Goal: Check status: Check status

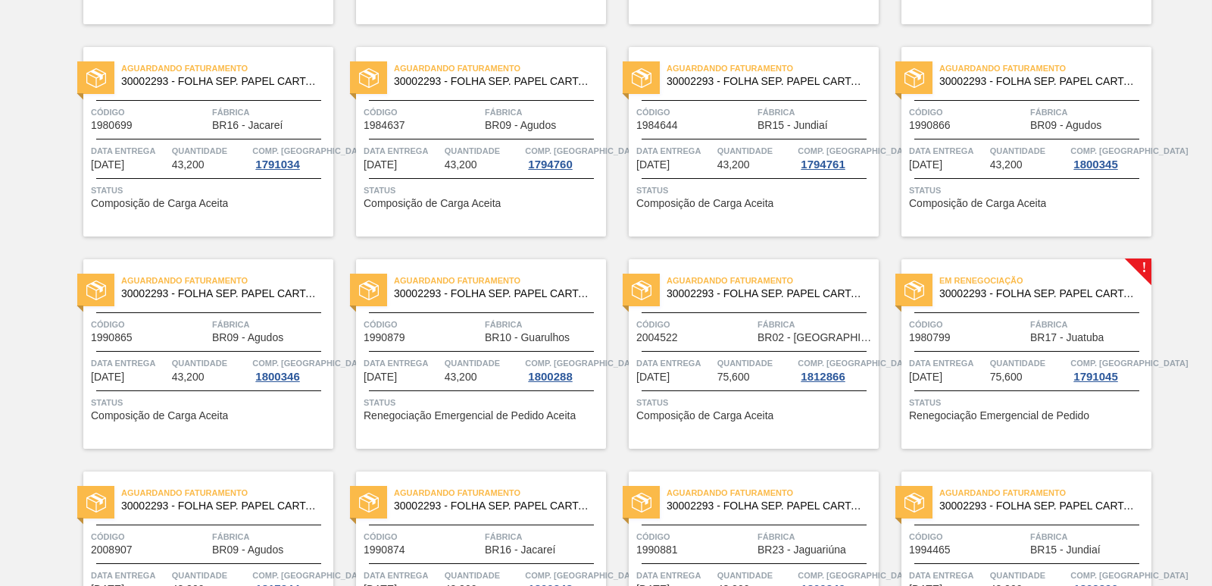
scroll to position [303, 0]
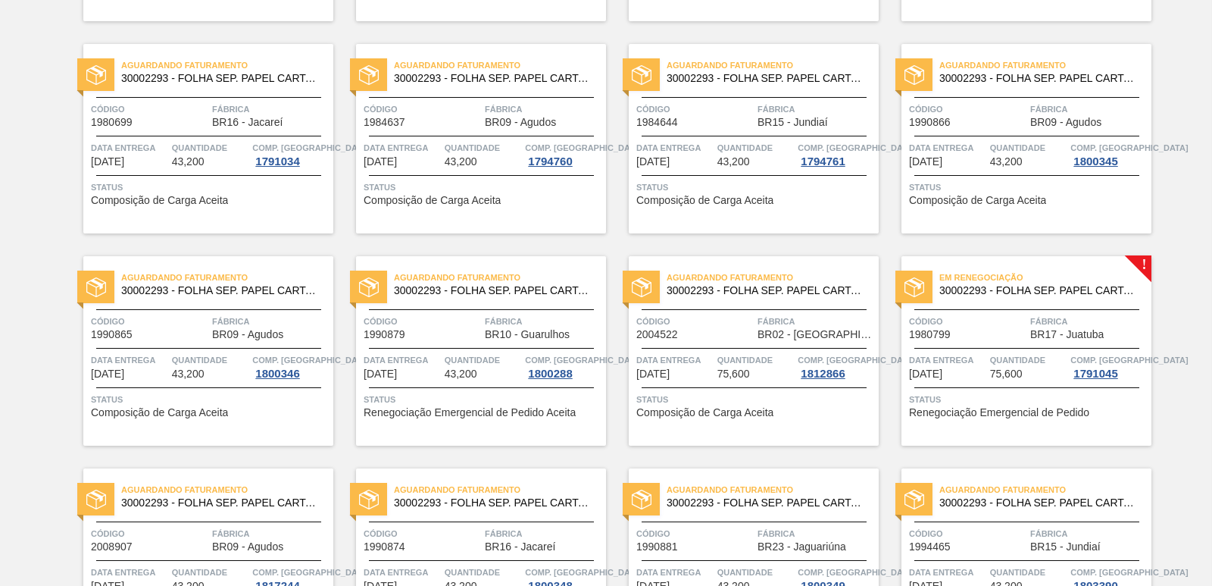
click at [1051, 293] on span "30002293 - FOLHA SEP. PAPEL CARTAO 1200x1000M 350g" at bounding box center [1039, 290] width 200 height 11
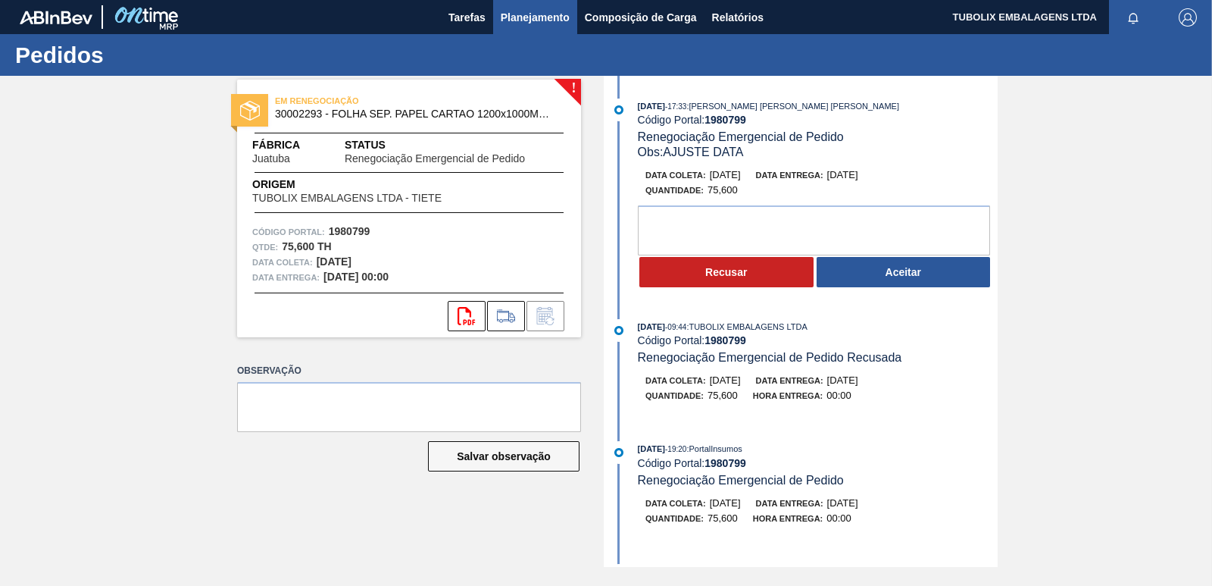
click at [552, 19] on span "Planejamento" at bounding box center [535, 17] width 69 height 18
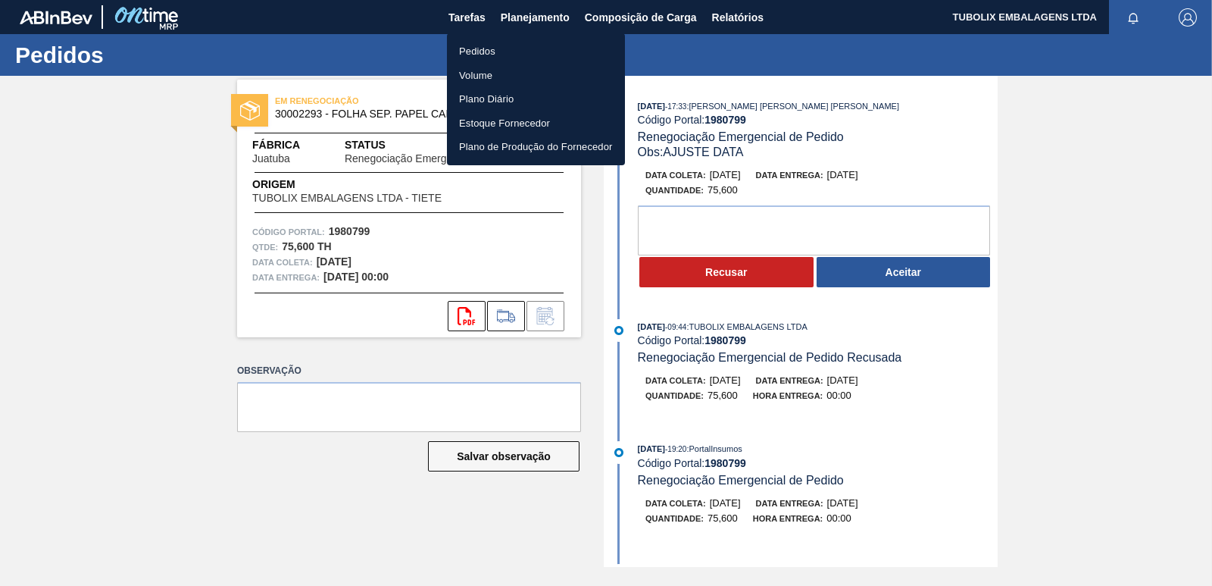
click at [500, 52] on li "Pedidos" at bounding box center [536, 51] width 178 height 24
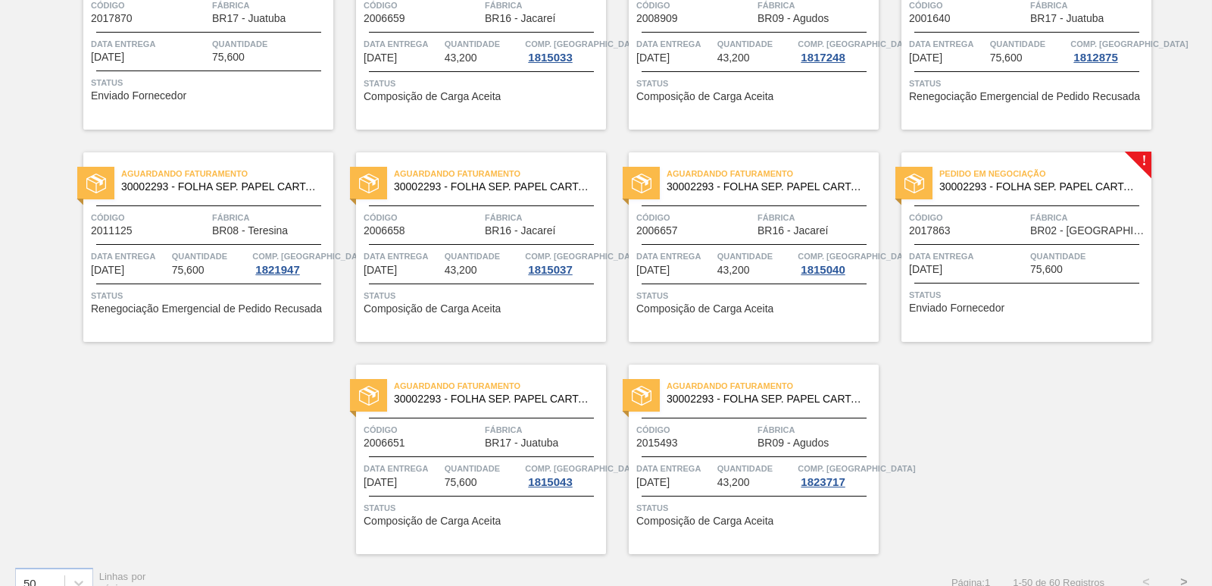
scroll to position [2340, 0]
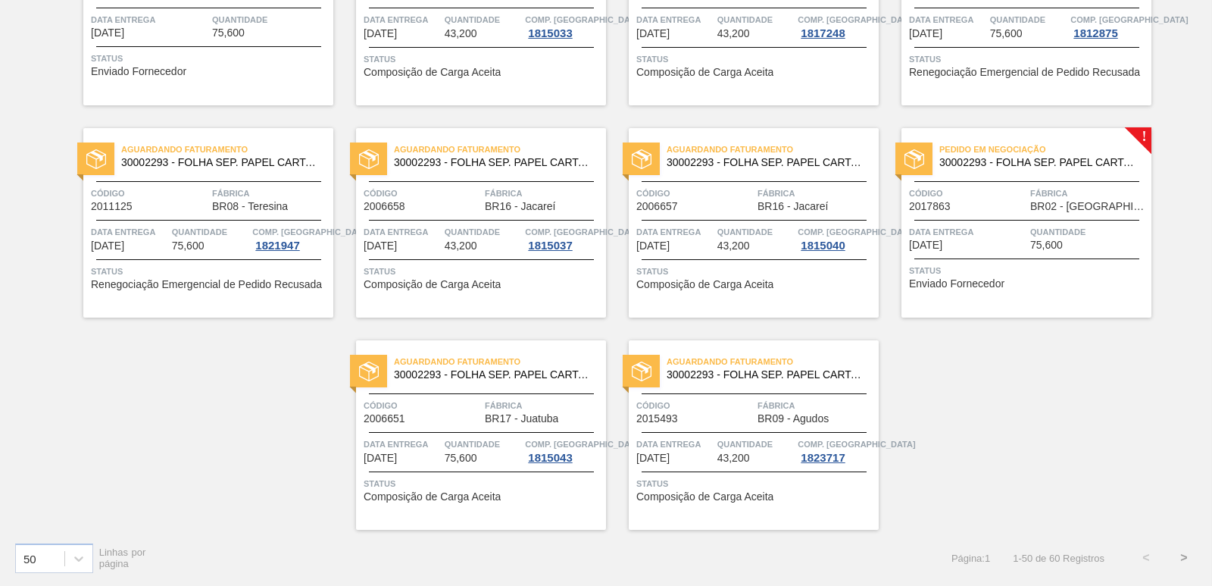
click at [1176, 556] on button ">" at bounding box center [1184, 558] width 38 height 38
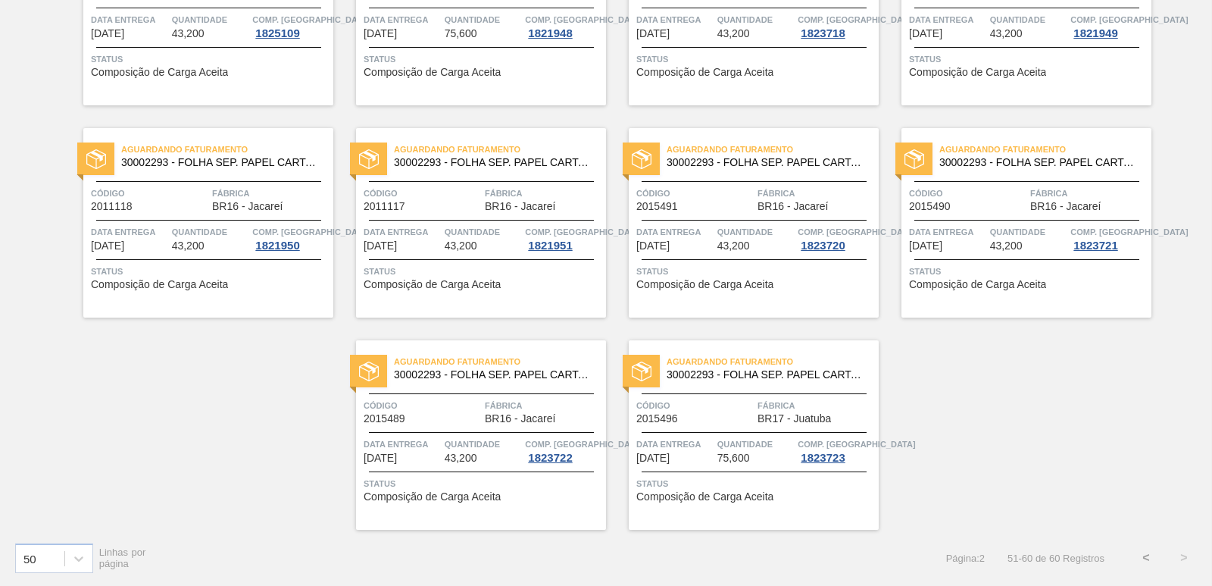
scroll to position [0, 0]
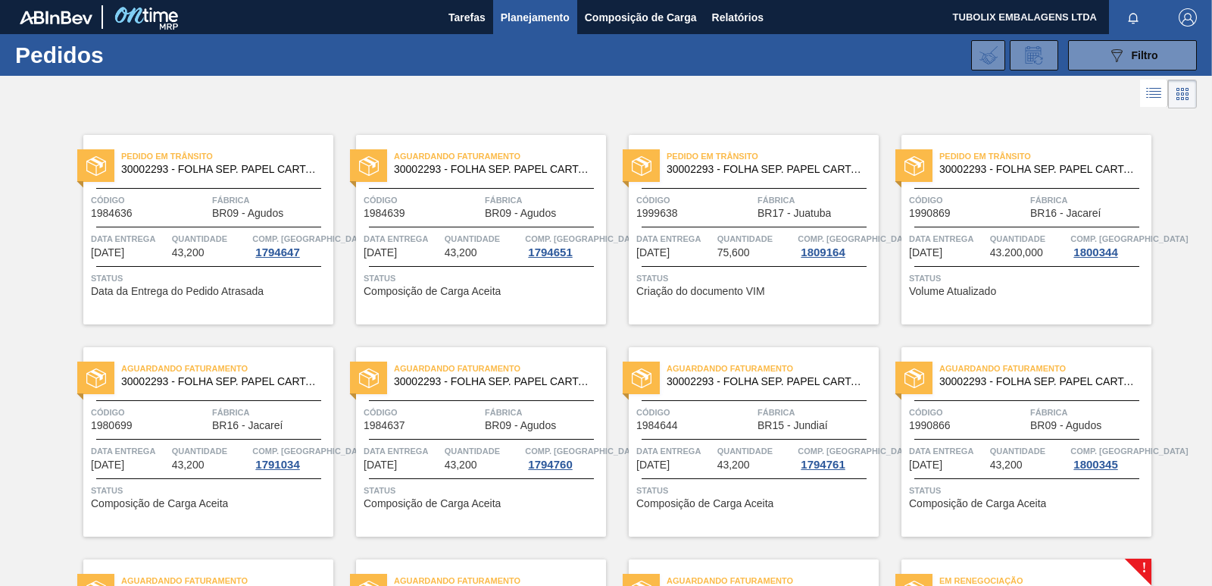
click at [780, 167] on span "30002293 - FOLHA SEP. PAPEL CARTAO 1200x1000M 350g" at bounding box center [767, 169] width 200 height 11
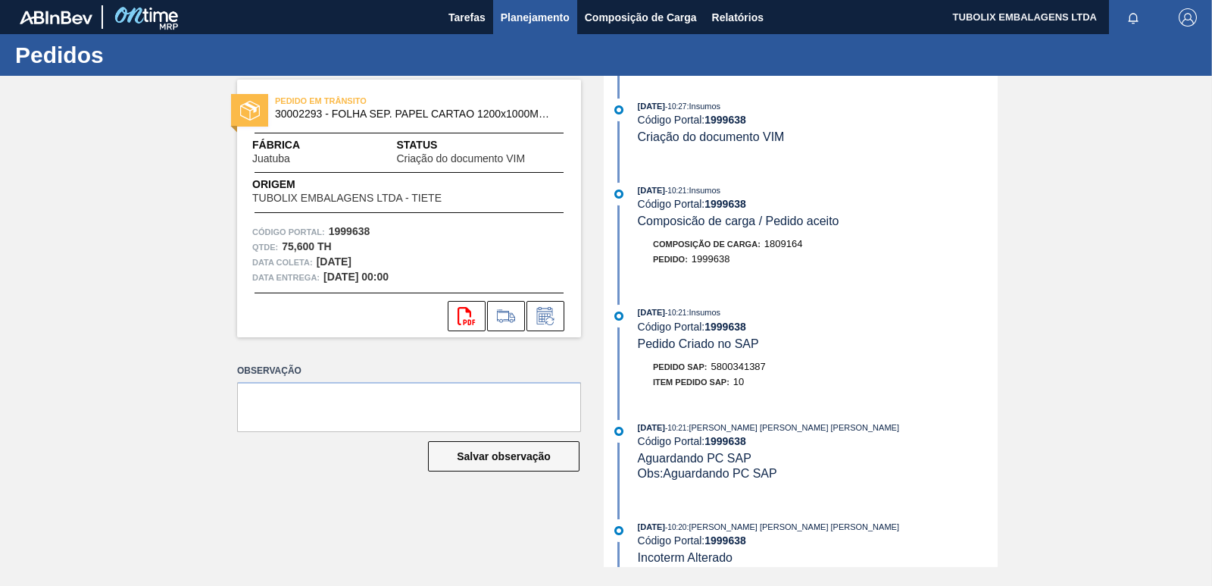
click at [530, 9] on span "Planejamento" at bounding box center [535, 17] width 69 height 18
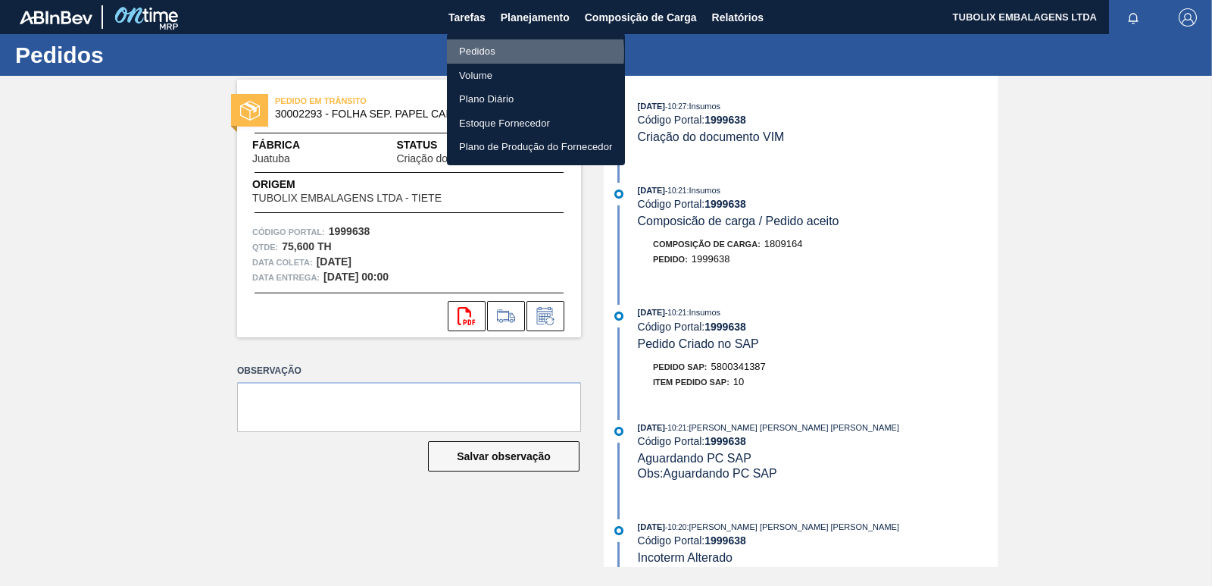
click at [492, 53] on li "Pedidos" at bounding box center [536, 51] width 178 height 24
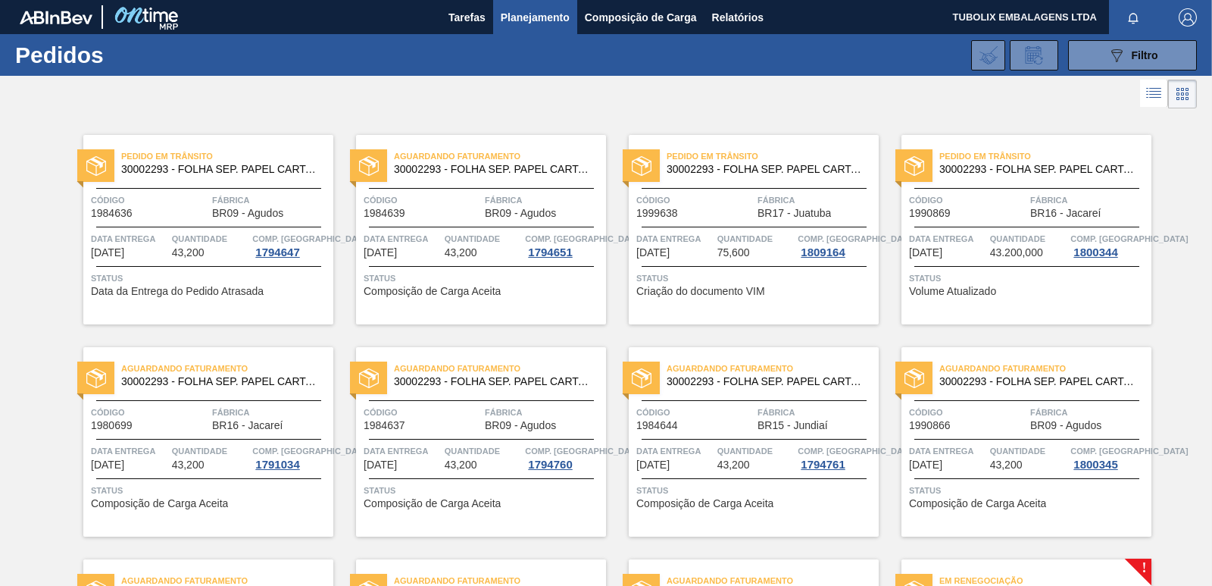
click at [1009, 210] on div "Código 1990869" at bounding box center [967, 205] width 117 height 27
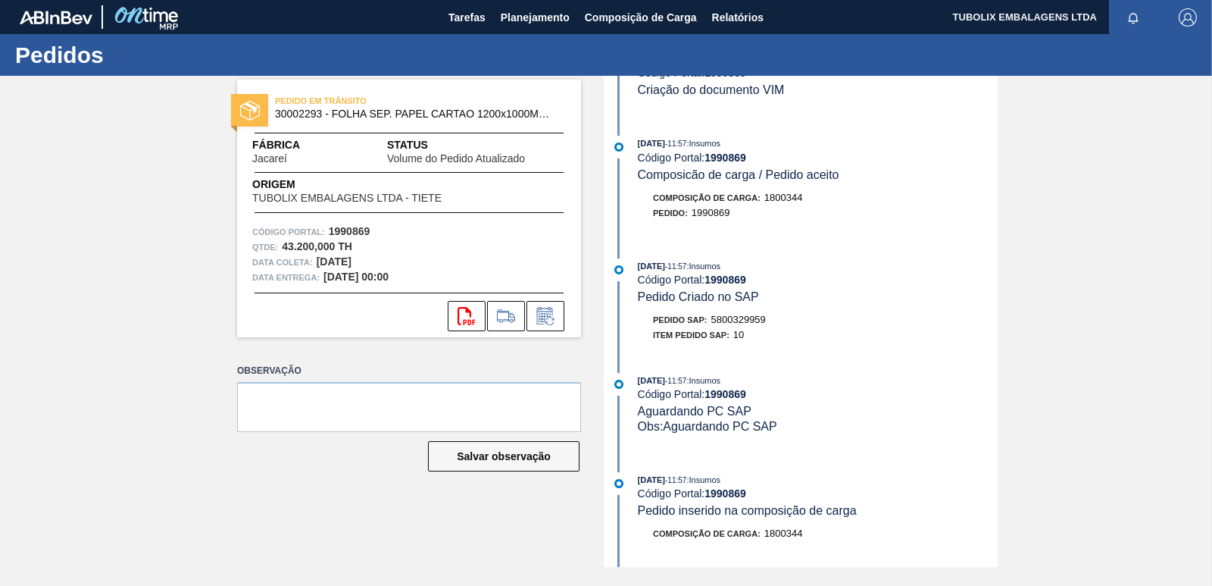
scroll to position [137, 0]
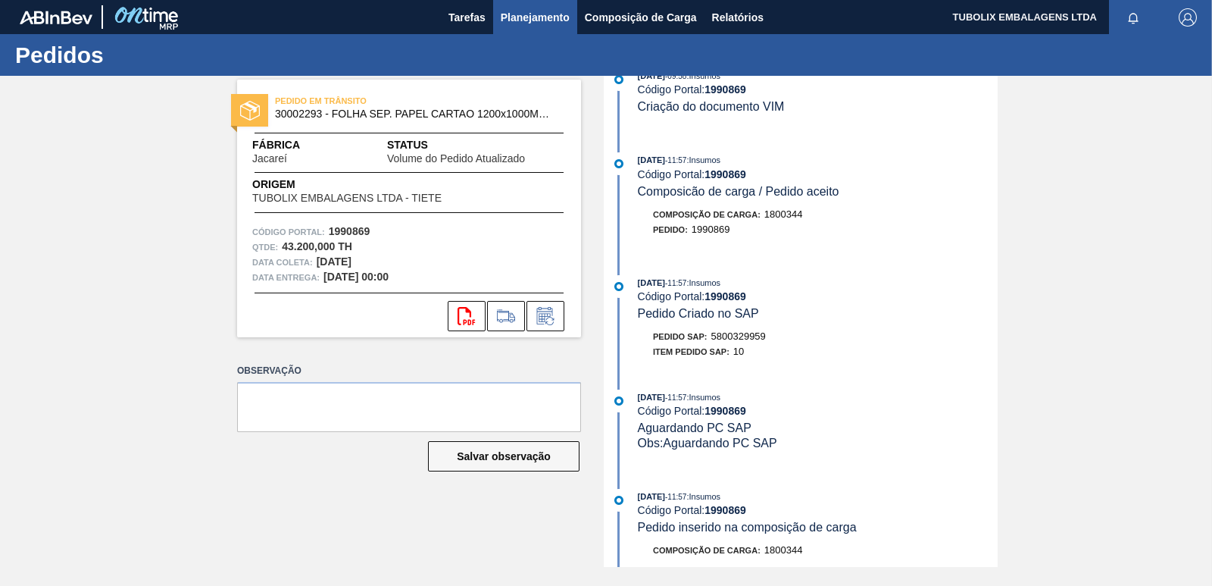
click at [545, 14] on span "Planejamento" at bounding box center [535, 17] width 69 height 18
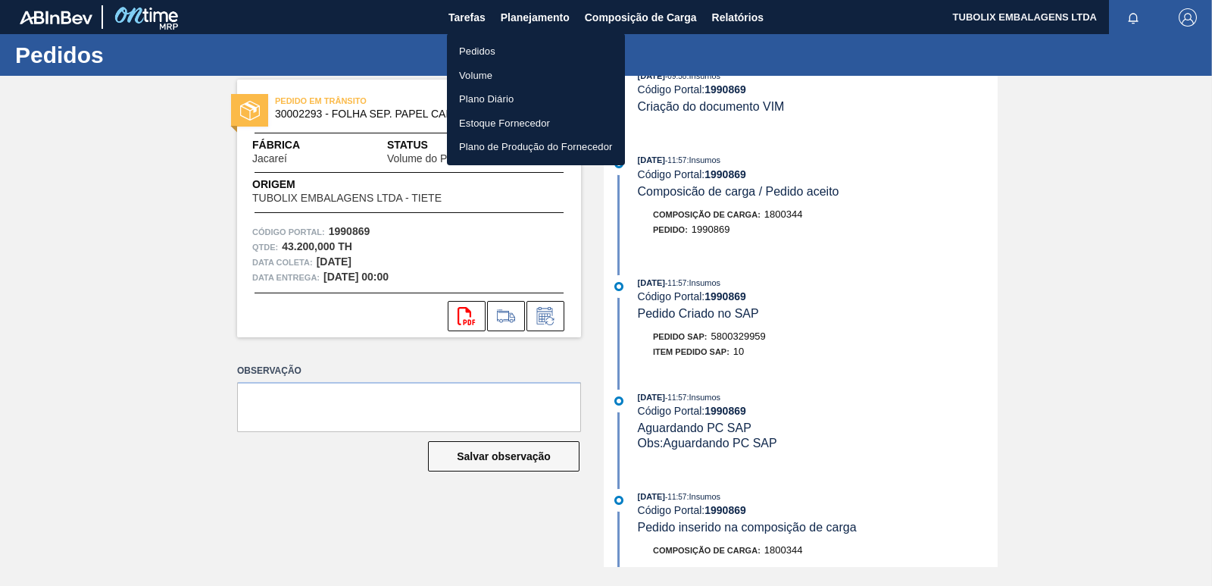
click at [500, 50] on li "Pedidos" at bounding box center [536, 51] width 178 height 24
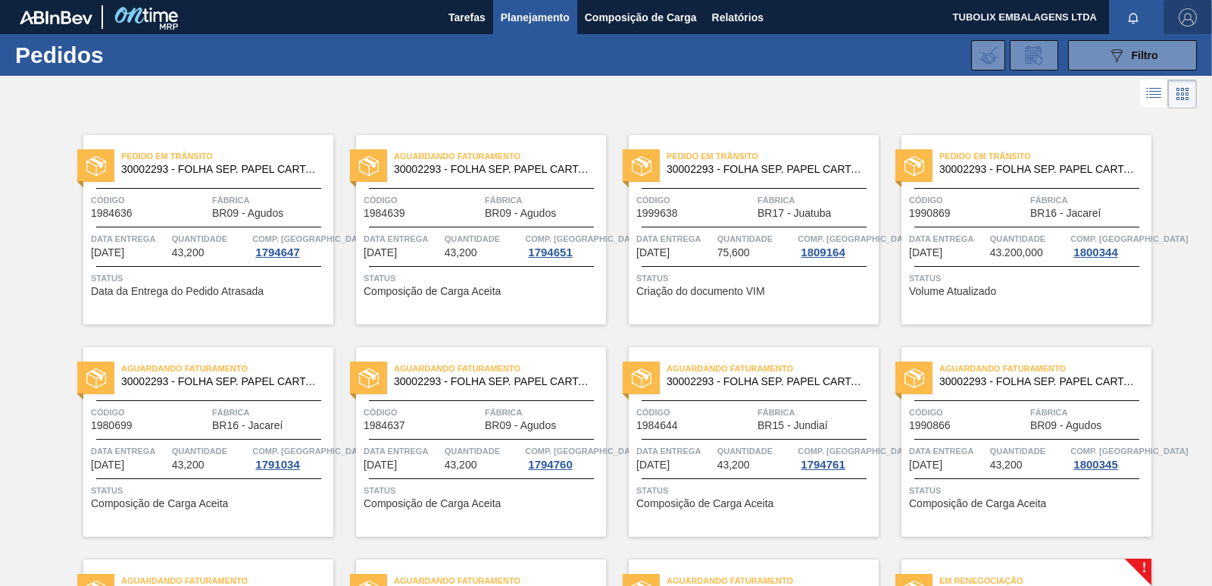
click at [1195, 15] on span "button" at bounding box center [1188, 17] width 36 height 18
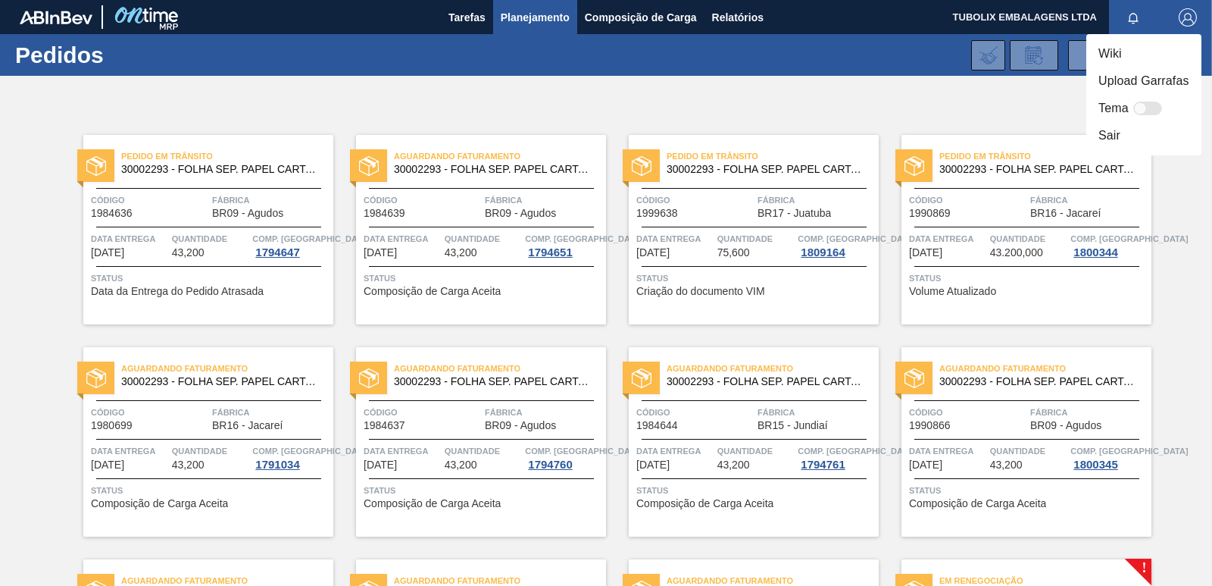
click at [1108, 138] on li "Sair" at bounding box center [1143, 135] width 115 height 27
